Goal: Task Accomplishment & Management: Complete application form

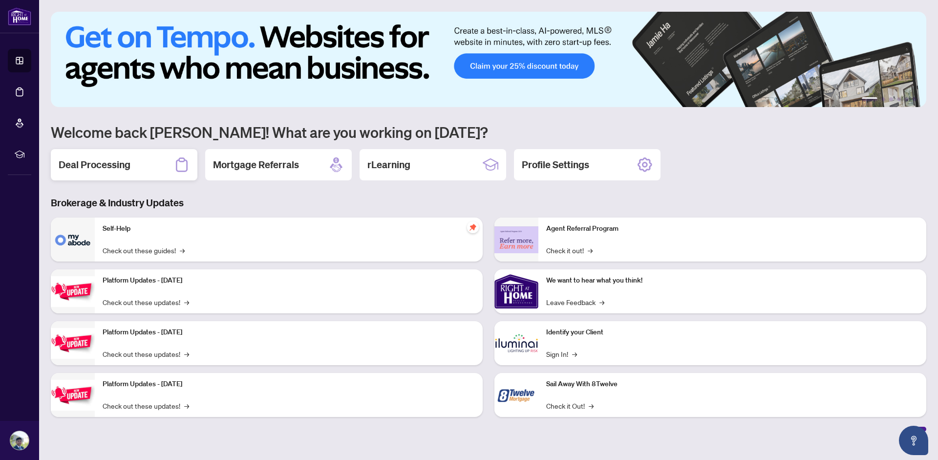
click at [99, 156] on div "Deal Processing" at bounding box center [124, 164] width 147 height 31
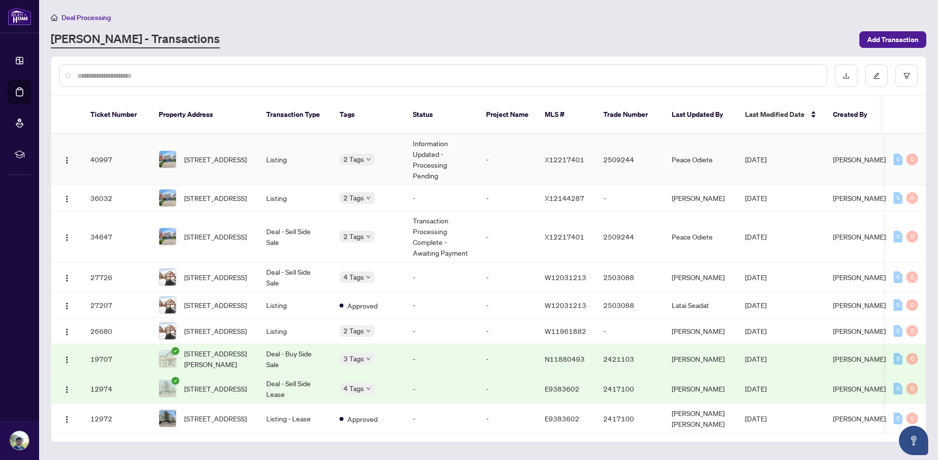
click at [303, 147] on td "Listing" at bounding box center [294, 159] width 73 height 51
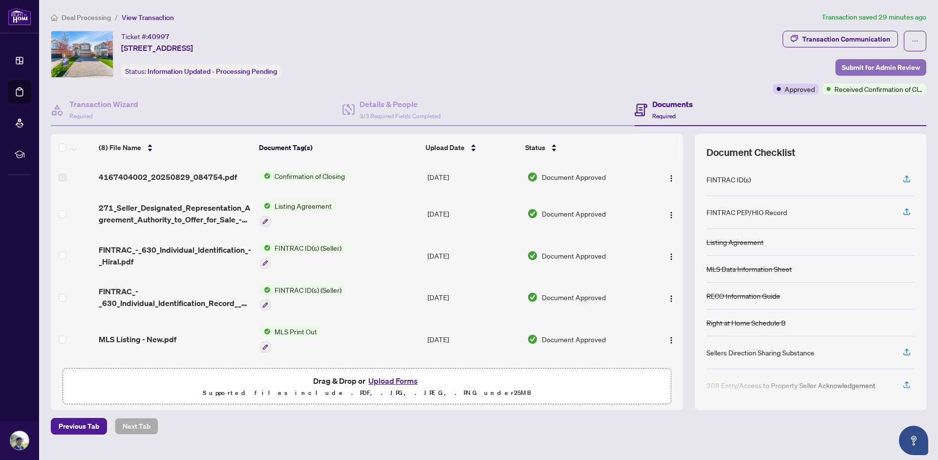
click at [862, 63] on span "Submit for Admin Review" at bounding box center [880, 68] width 78 height 16
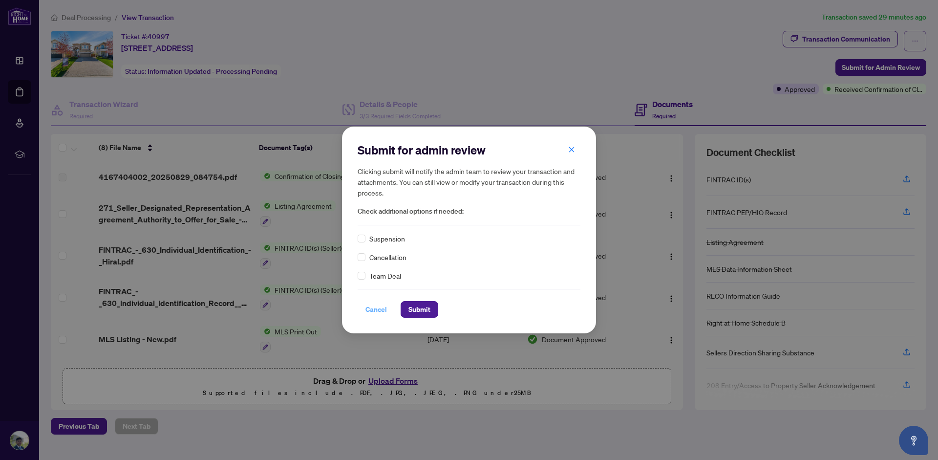
click at [374, 302] on span "Cancel" at bounding box center [375, 309] width 21 height 16
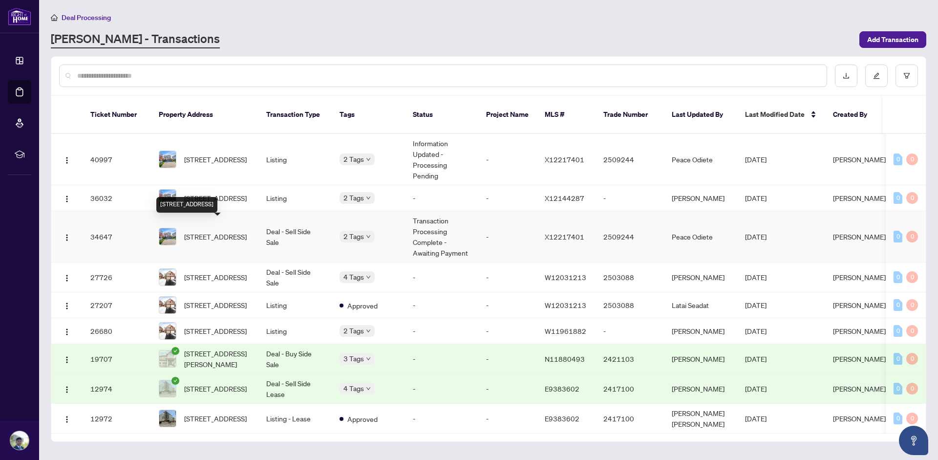
click at [221, 231] on span "[STREET_ADDRESS]" at bounding box center [215, 236] width 63 height 11
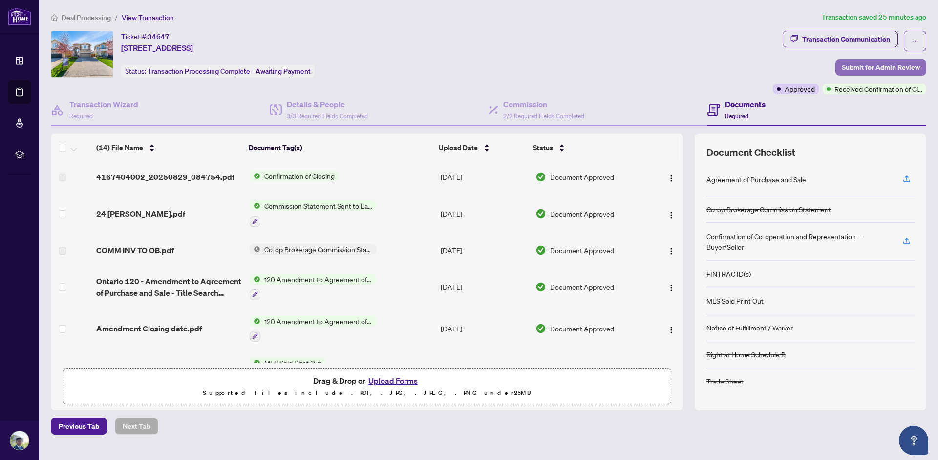
click at [887, 69] on span "Submit for Admin Review" at bounding box center [880, 68] width 78 height 16
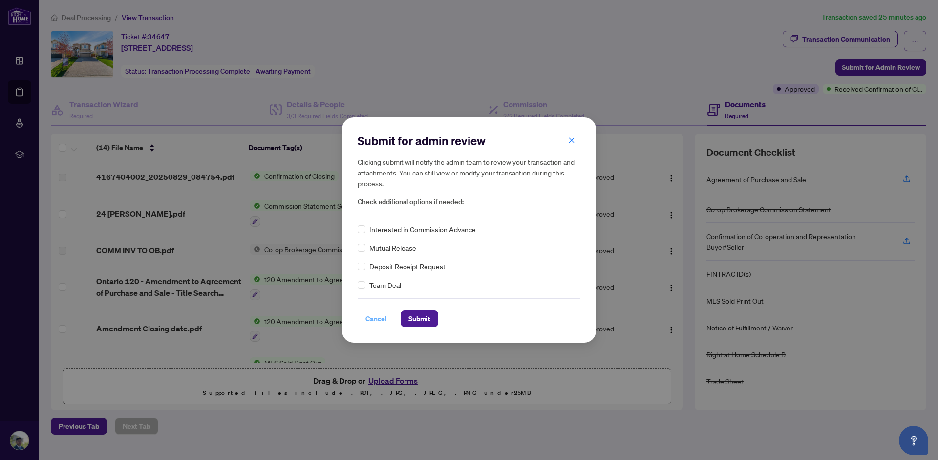
click at [378, 315] on span "Cancel" at bounding box center [375, 319] width 21 height 16
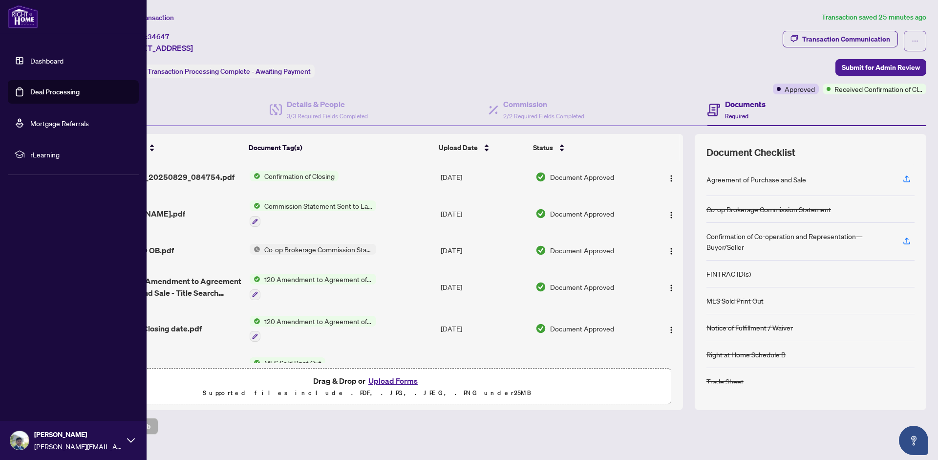
click at [36, 56] on link "Dashboard" at bounding box center [46, 60] width 33 height 9
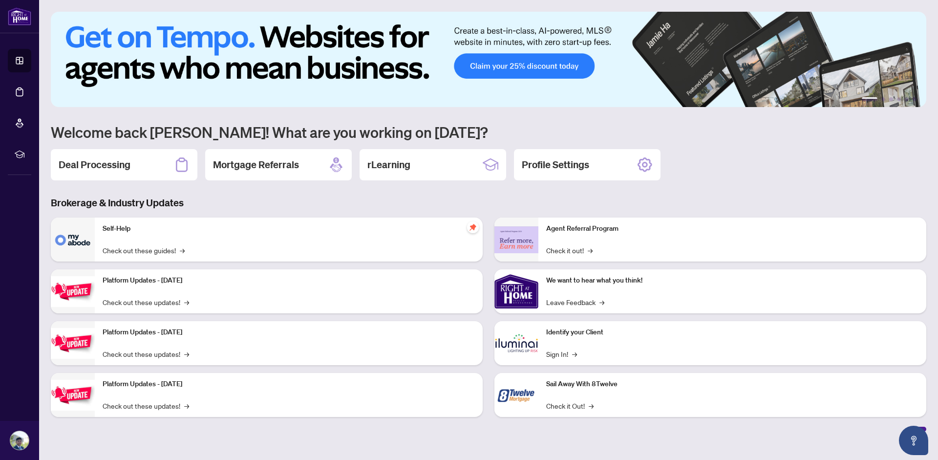
click at [107, 198] on h3 "Brokerage & Industry Updates" at bounding box center [488, 203] width 875 height 14
